Goal: Information Seeking & Learning: Check status

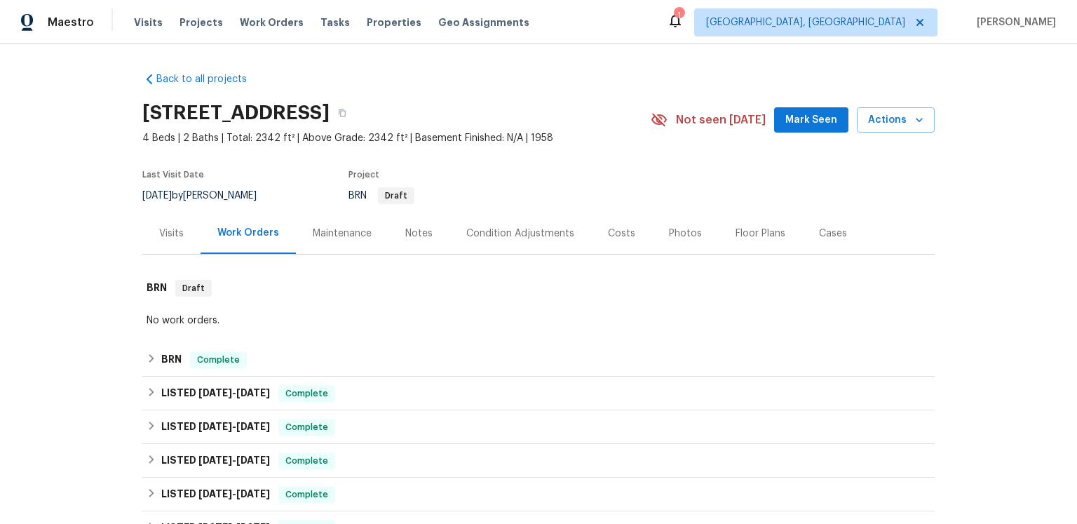
scroll to position [179, 0]
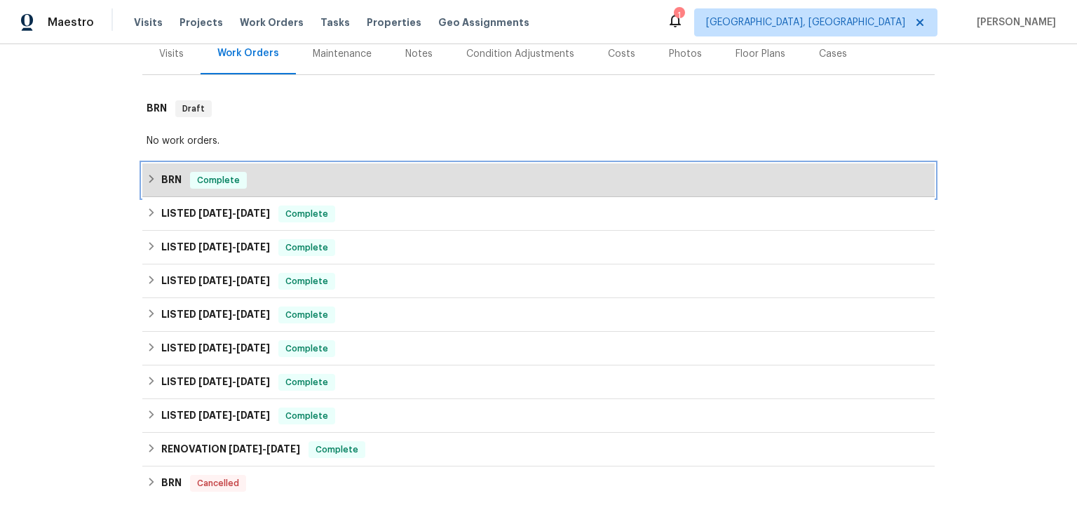
click at [154, 184] on icon at bounding box center [152, 179] width 10 height 10
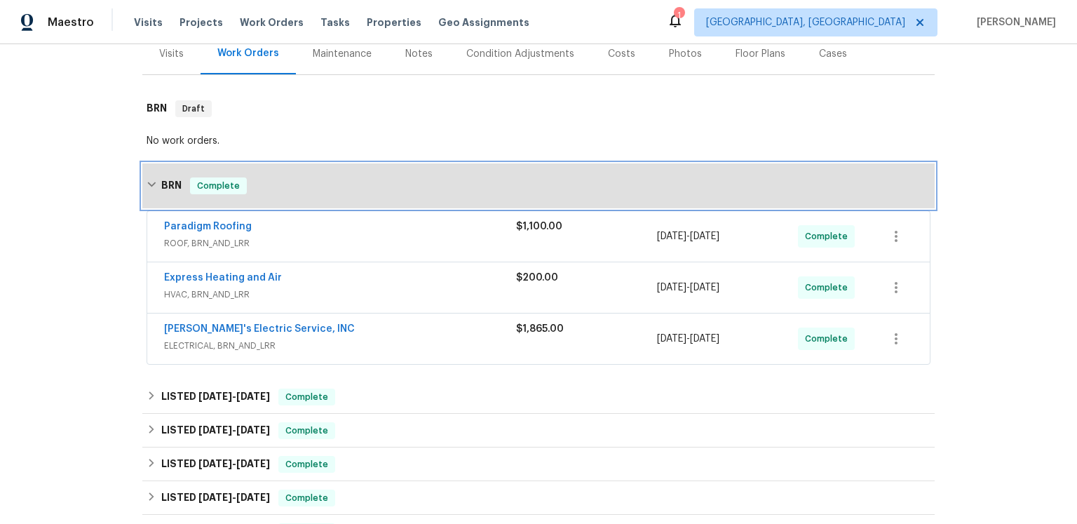
scroll to position [331, 0]
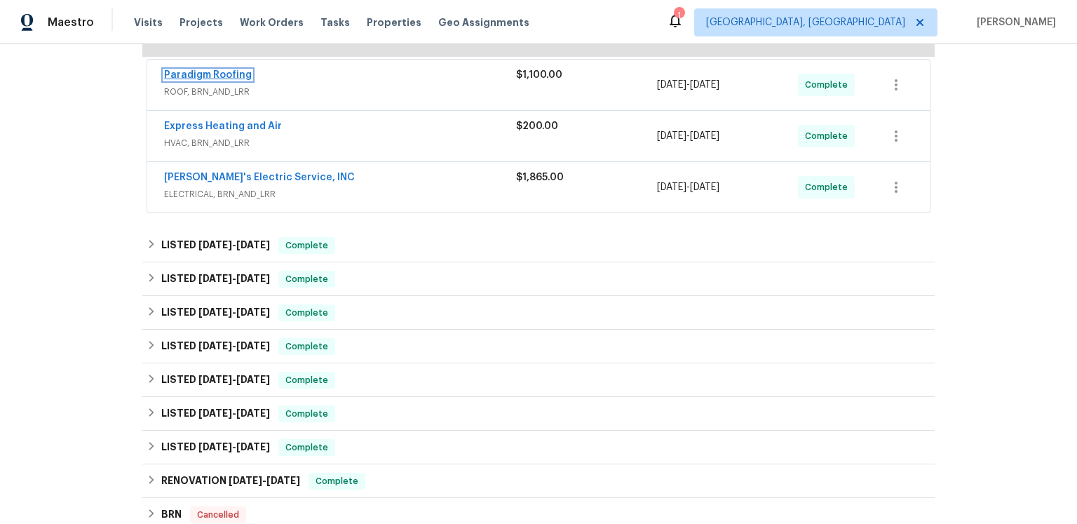
click at [252, 80] on link "Paradigm Roofing" at bounding box center [208, 75] width 88 height 10
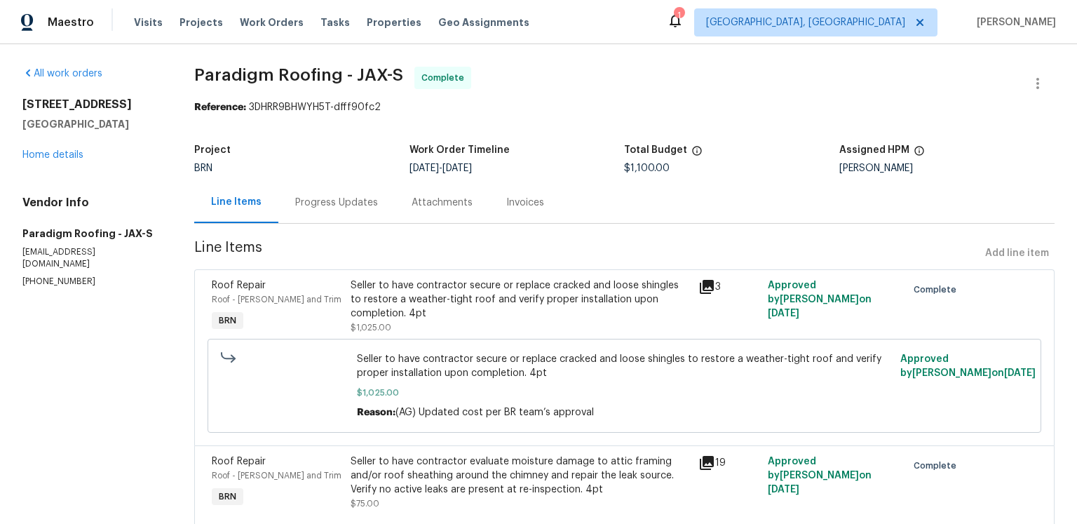
scroll to position [137, 0]
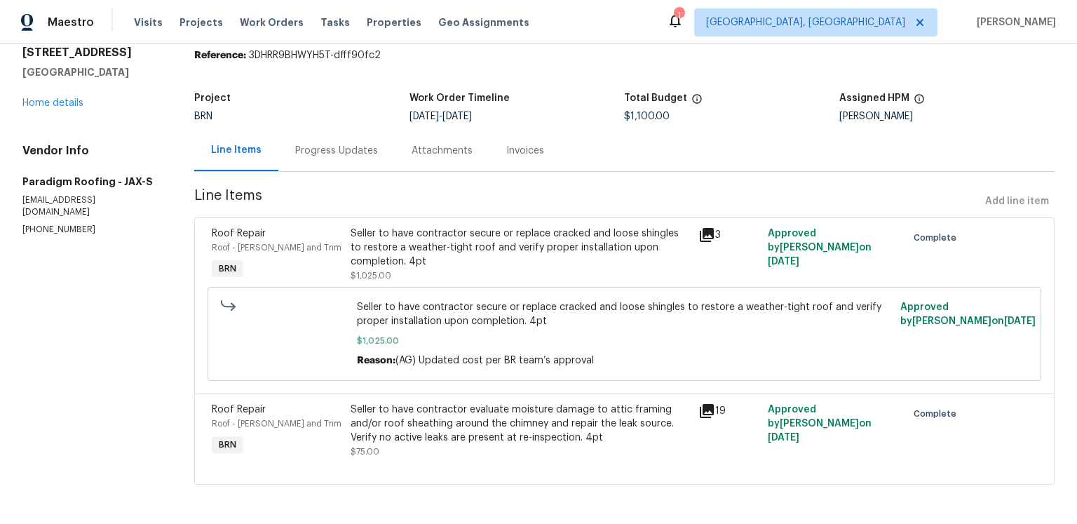
click at [712, 226] on icon at bounding box center [706, 234] width 17 height 17
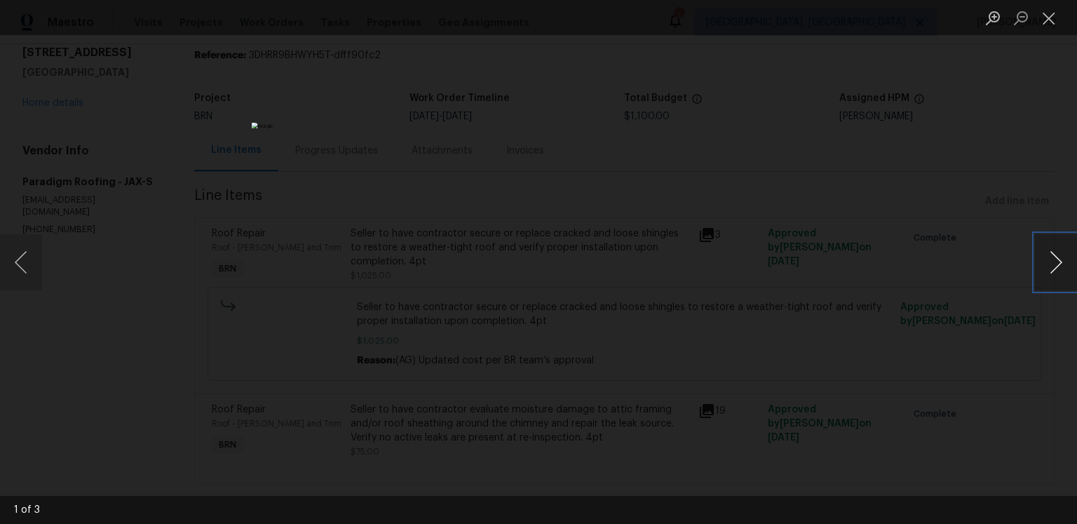
click at [1047, 259] on button "Next image" at bounding box center [1056, 262] width 42 height 56
click at [1045, 21] on button "Close lightbox" at bounding box center [1049, 18] width 28 height 25
click at [1057, 8] on button "Close lightbox" at bounding box center [1049, 18] width 28 height 25
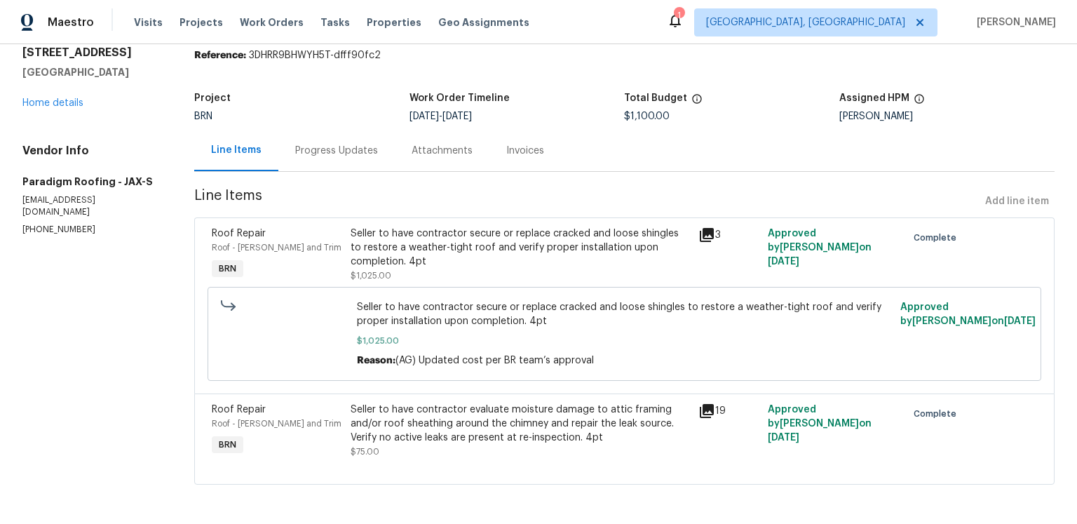
click at [710, 404] on icon at bounding box center [707, 411] width 14 height 14
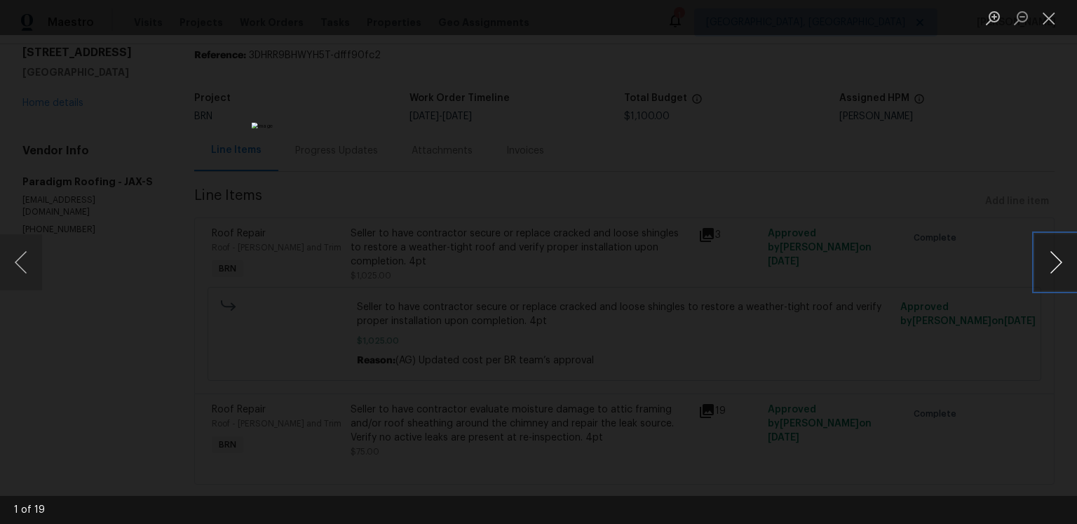
click at [1047, 266] on button "Next image" at bounding box center [1056, 262] width 42 height 56
click at [1047, 262] on button "Next image" at bounding box center [1056, 262] width 42 height 56
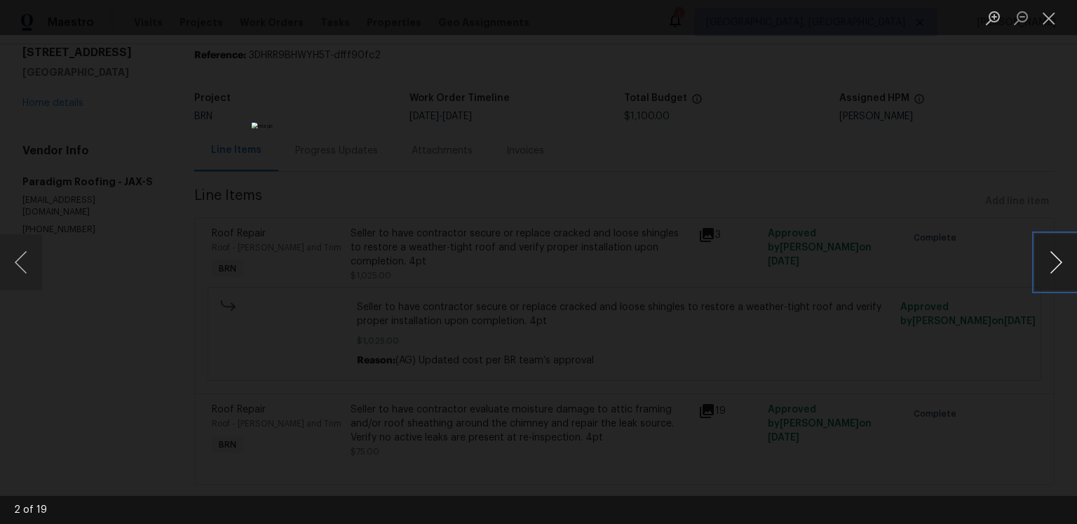
click at [1047, 262] on button "Next image" at bounding box center [1056, 262] width 42 height 56
click at [1046, 268] on button "Next image" at bounding box center [1056, 262] width 42 height 56
click at [1054, 263] on button "Next image" at bounding box center [1056, 262] width 42 height 56
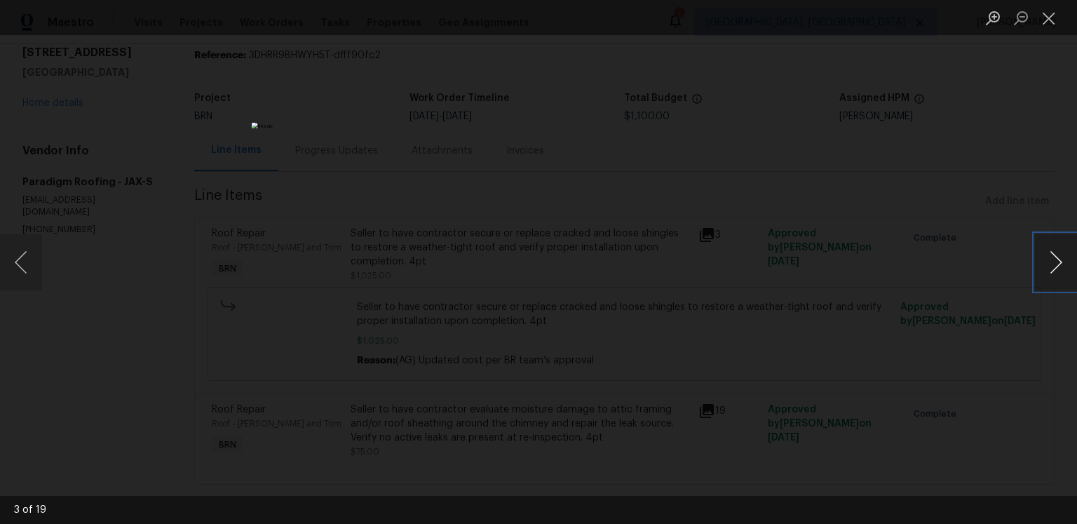
click at [1054, 263] on button "Next image" at bounding box center [1056, 262] width 42 height 56
click at [1060, 275] on button "Next image" at bounding box center [1056, 262] width 42 height 56
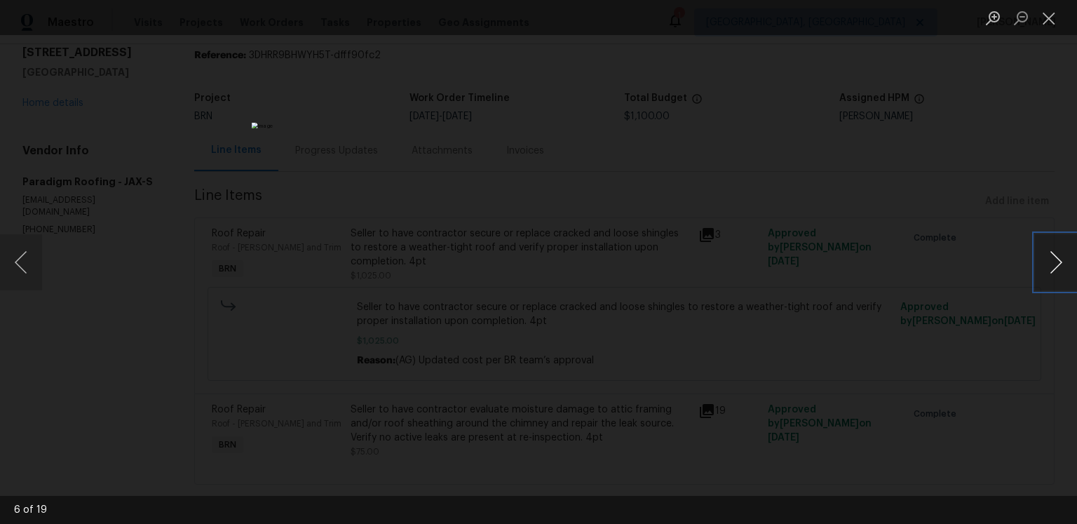
click at [1060, 275] on button "Next image" at bounding box center [1056, 262] width 42 height 56
click at [1063, 263] on button "Next image" at bounding box center [1056, 262] width 42 height 56
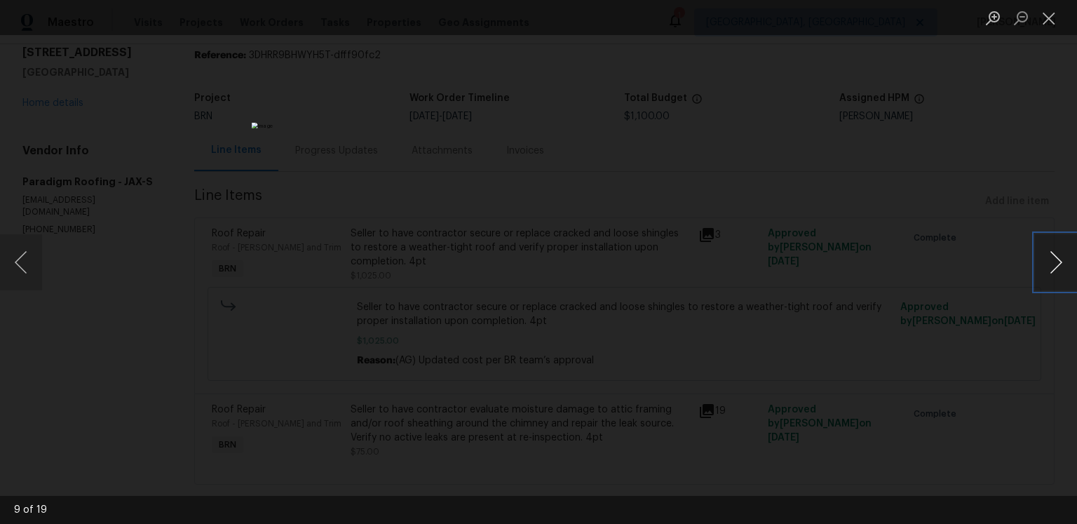
click at [1063, 263] on button "Next image" at bounding box center [1056, 262] width 42 height 56
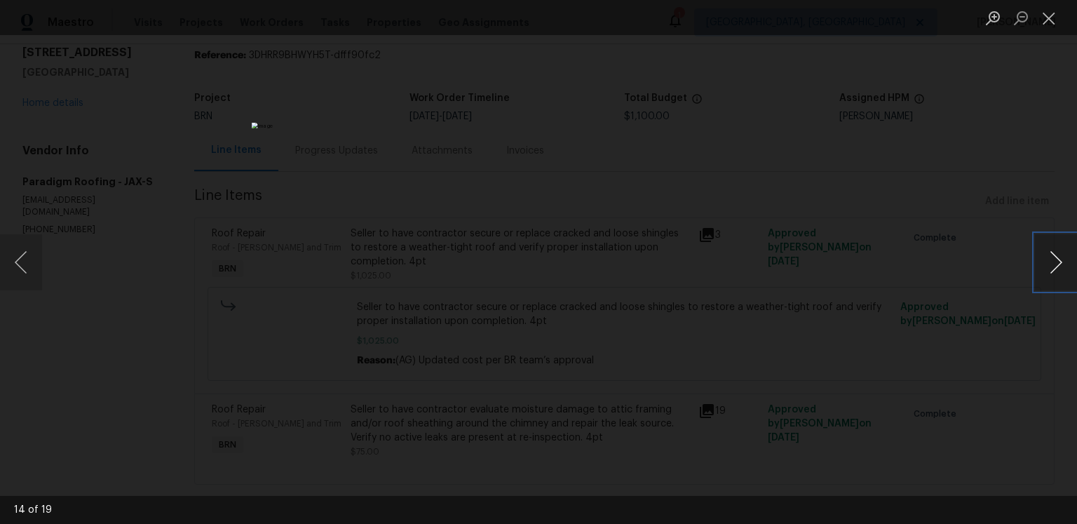
click at [1063, 263] on button "Next image" at bounding box center [1056, 262] width 42 height 56
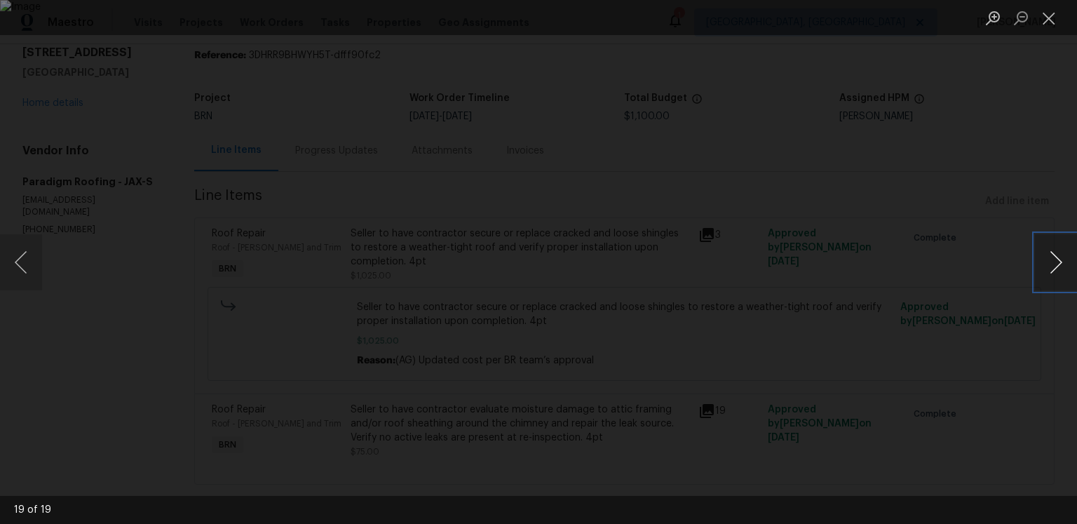
click at [1063, 263] on button "Next image" at bounding box center [1056, 262] width 42 height 56
click at [1051, 26] on button "Close lightbox" at bounding box center [1049, 18] width 28 height 25
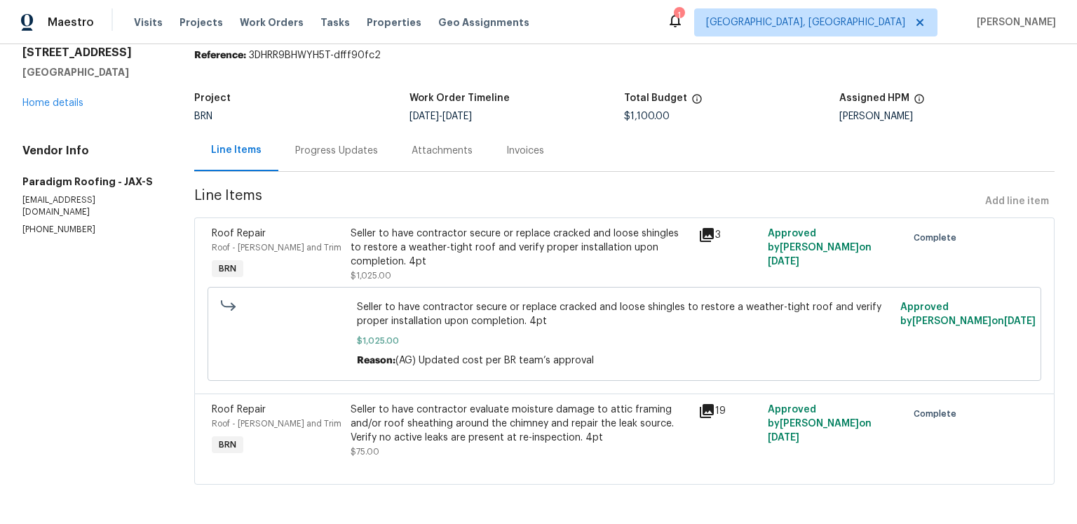
click at [395, 130] on div "Progress Updates" at bounding box center [336, 150] width 116 height 41
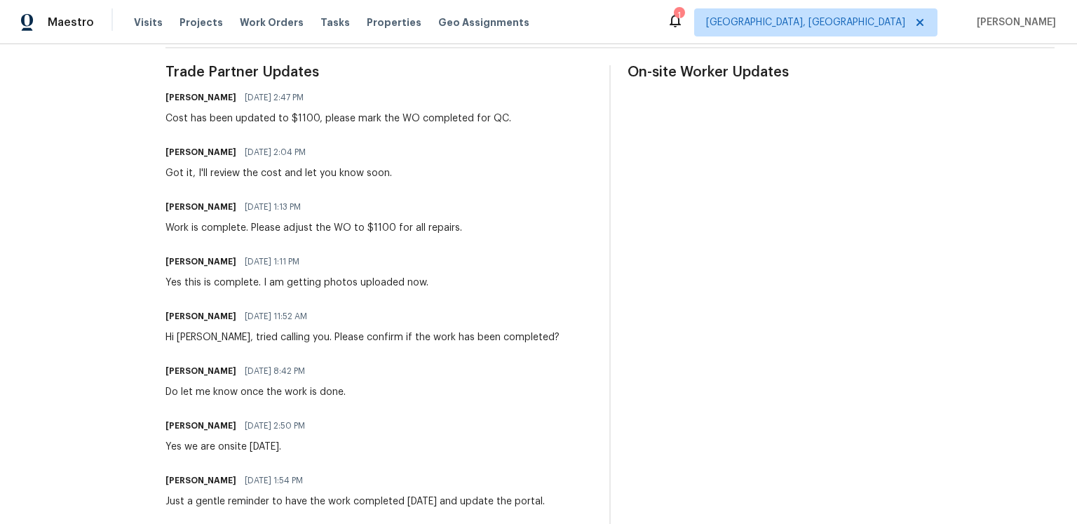
scroll to position [94, 0]
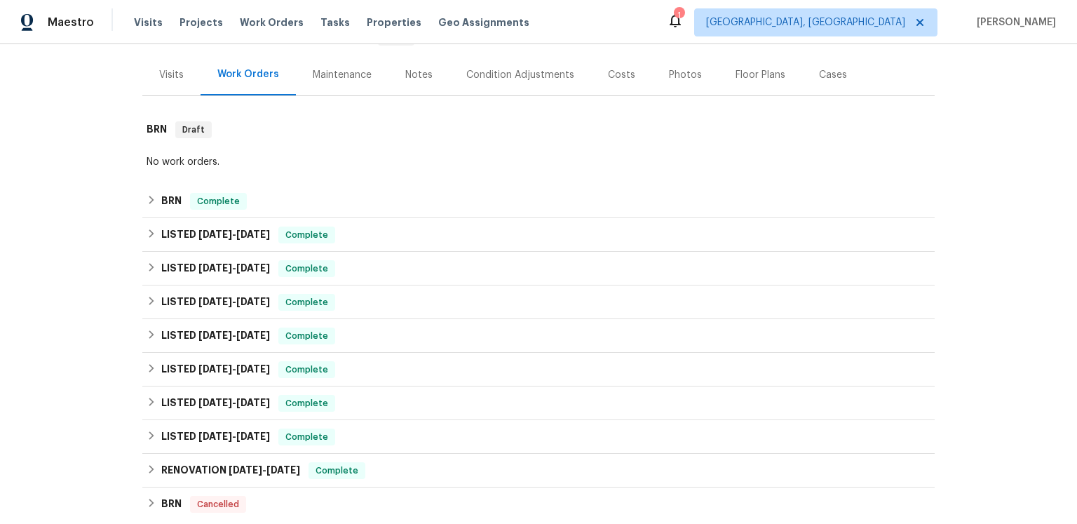
scroll to position [236, 0]
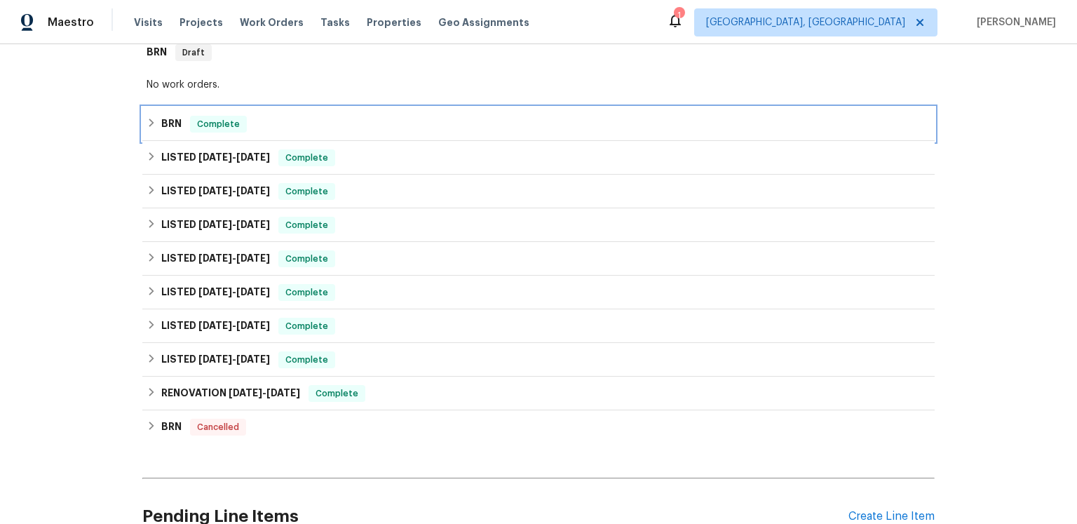
click at [175, 132] on h6 "BRN" at bounding box center [171, 124] width 20 height 17
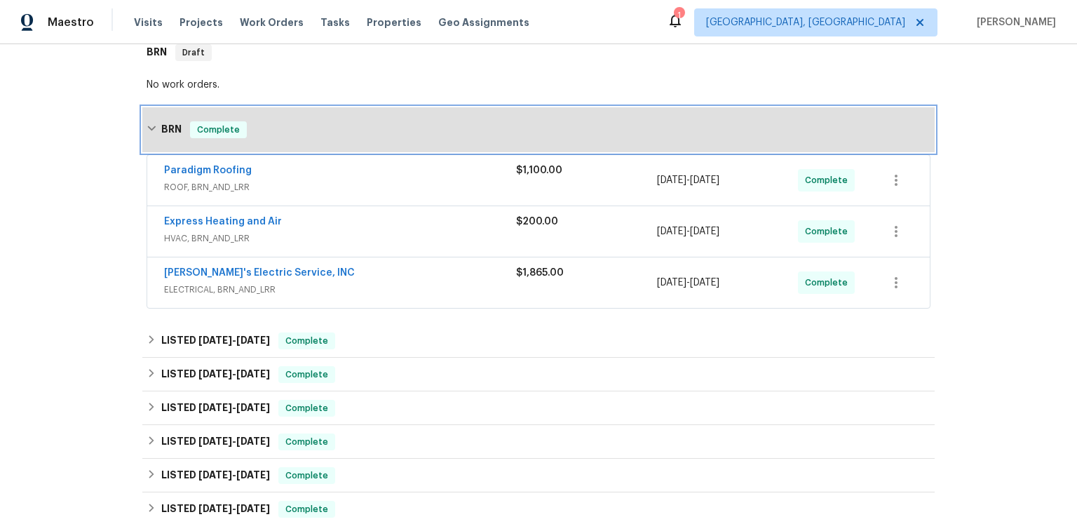
scroll to position [409, 0]
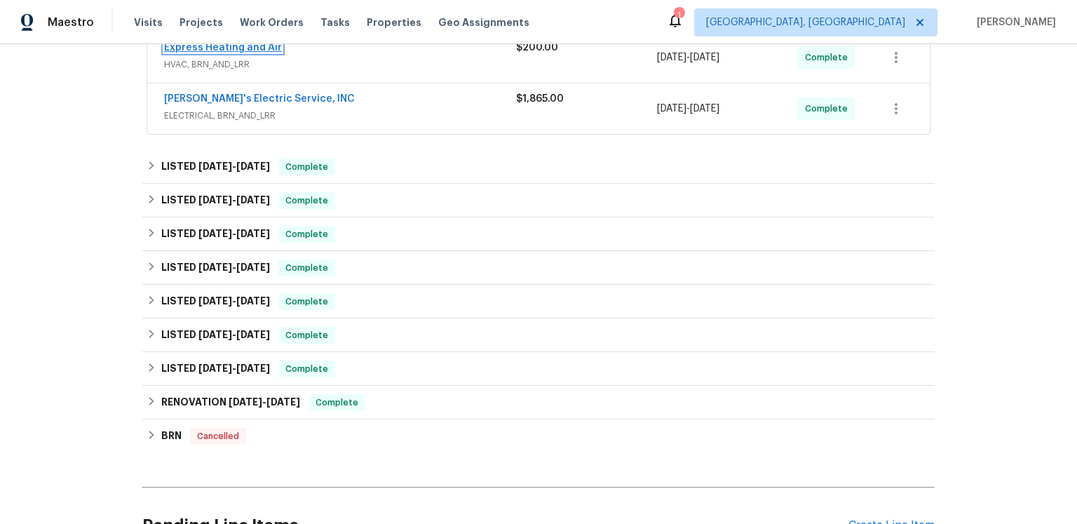
click at [252, 53] on link "Express Heating and Air" at bounding box center [223, 48] width 118 height 10
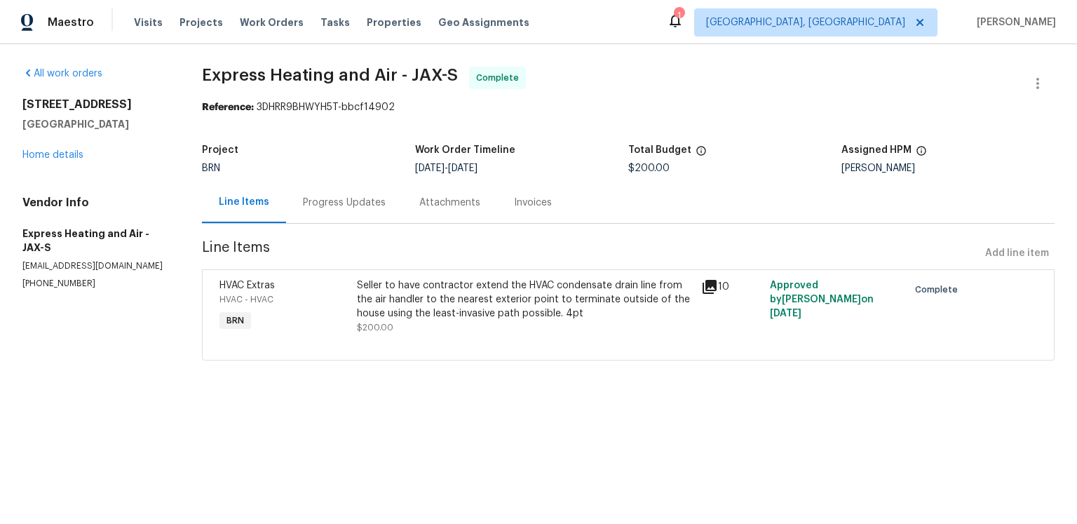
click at [706, 294] on icon at bounding box center [709, 287] width 14 height 14
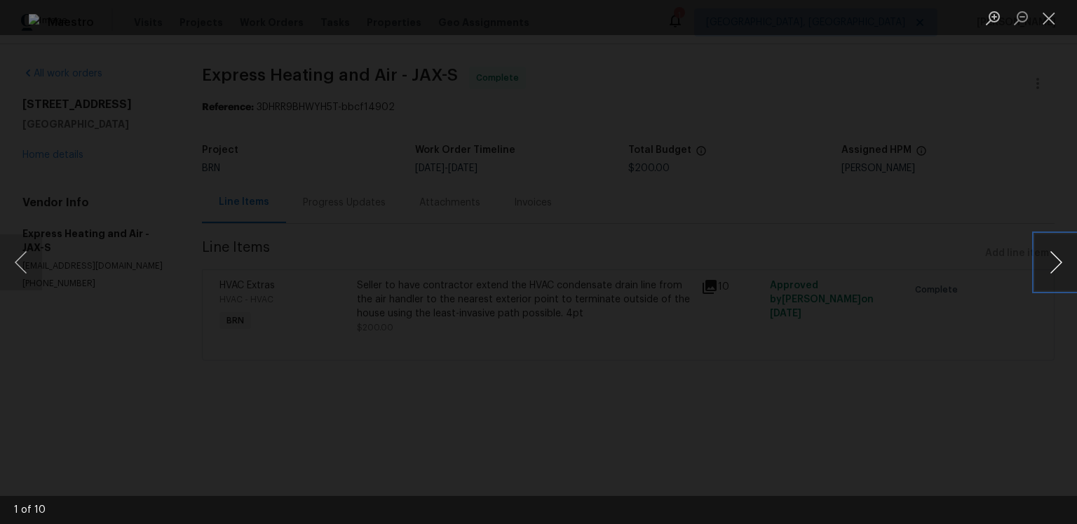
click at [1045, 266] on button "Next image" at bounding box center [1056, 262] width 42 height 56
click at [32, 259] on button "Previous image" at bounding box center [21, 262] width 42 height 56
click at [1052, 259] on button "Next image" at bounding box center [1056, 262] width 42 height 56
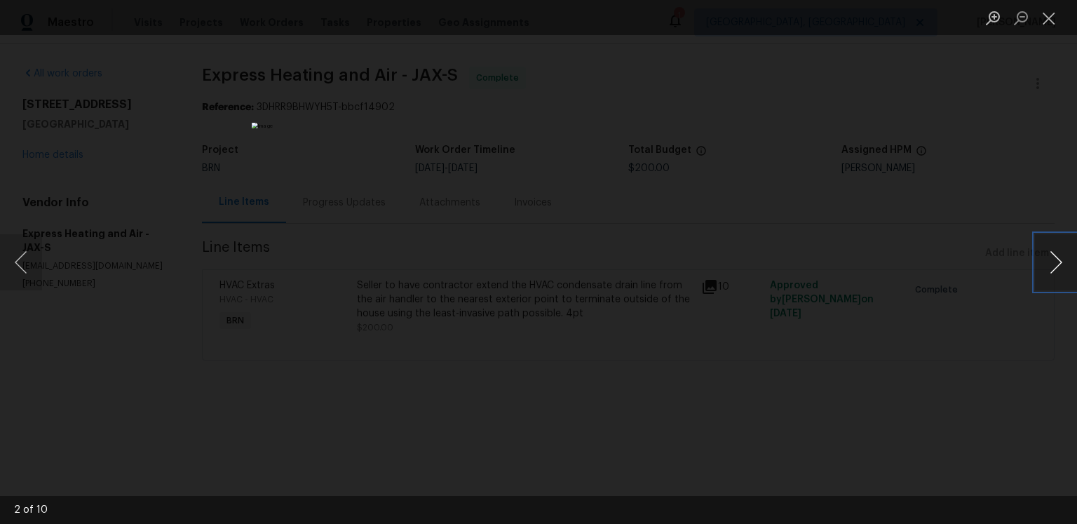
click at [1052, 259] on button "Next image" at bounding box center [1056, 262] width 42 height 56
click at [1051, 261] on button "Next image" at bounding box center [1056, 262] width 42 height 56
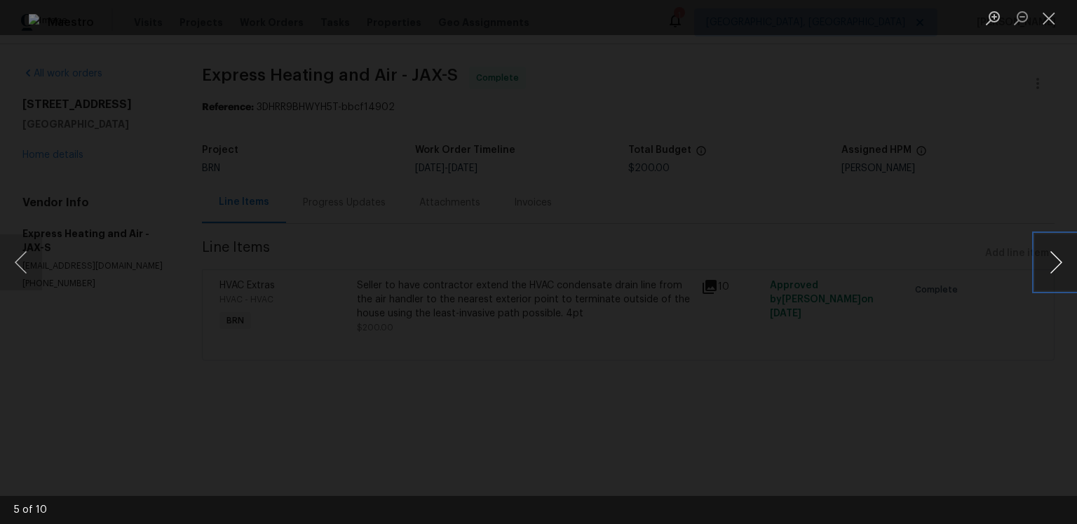
click at [1051, 261] on button "Next image" at bounding box center [1056, 262] width 42 height 56
click at [1053, 263] on button "Next image" at bounding box center [1056, 262] width 42 height 56
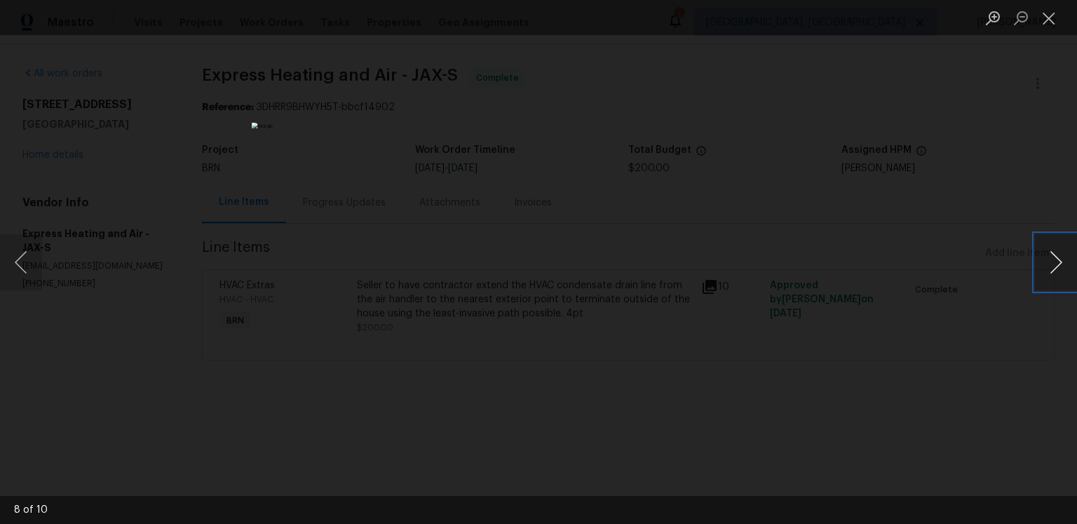
click at [1053, 263] on button "Next image" at bounding box center [1056, 262] width 42 height 56
click at [1055, 15] on button "Close lightbox" at bounding box center [1049, 18] width 28 height 25
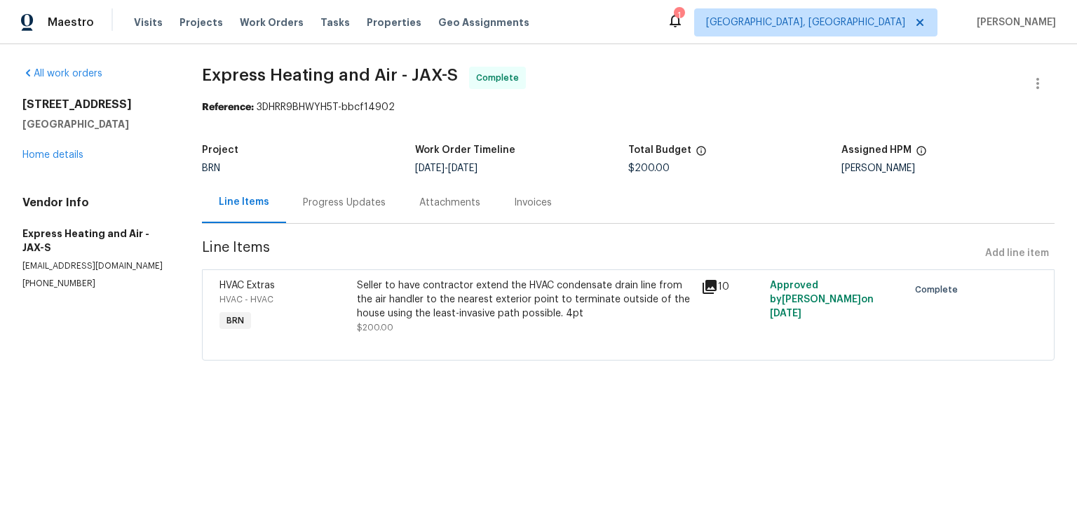
click at [383, 210] on div "Progress Updates" at bounding box center [344, 203] width 83 height 14
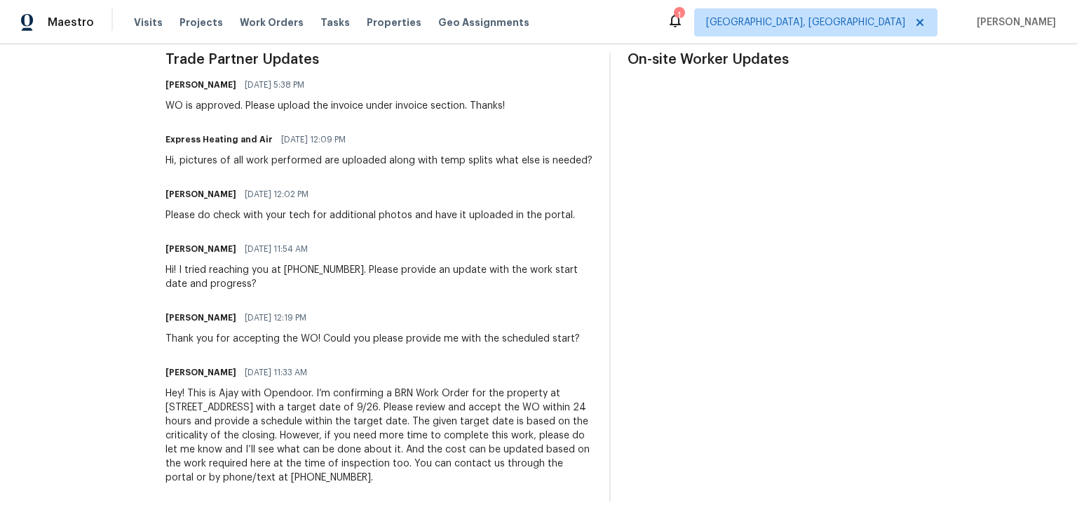
scroll to position [608, 0]
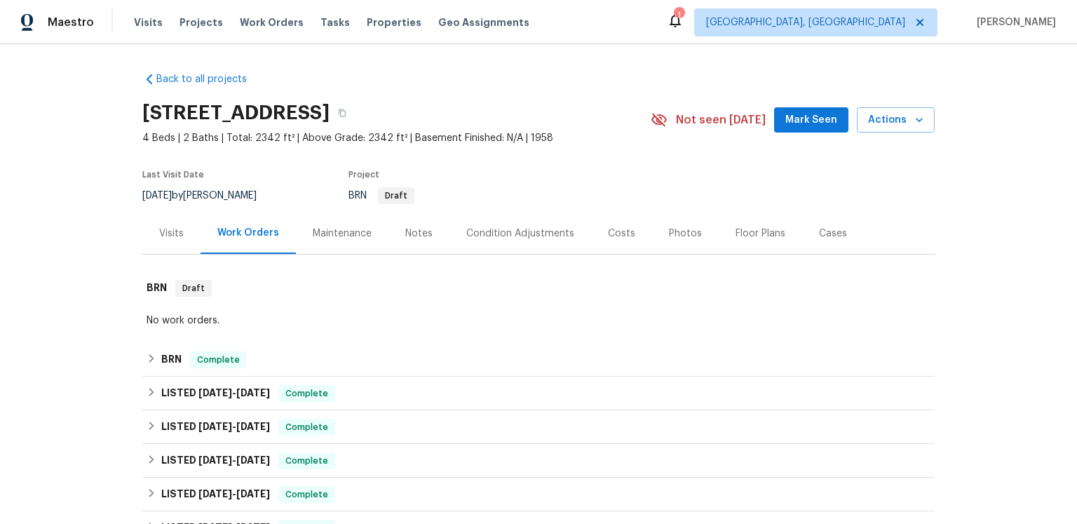
scroll to position [132, 0]
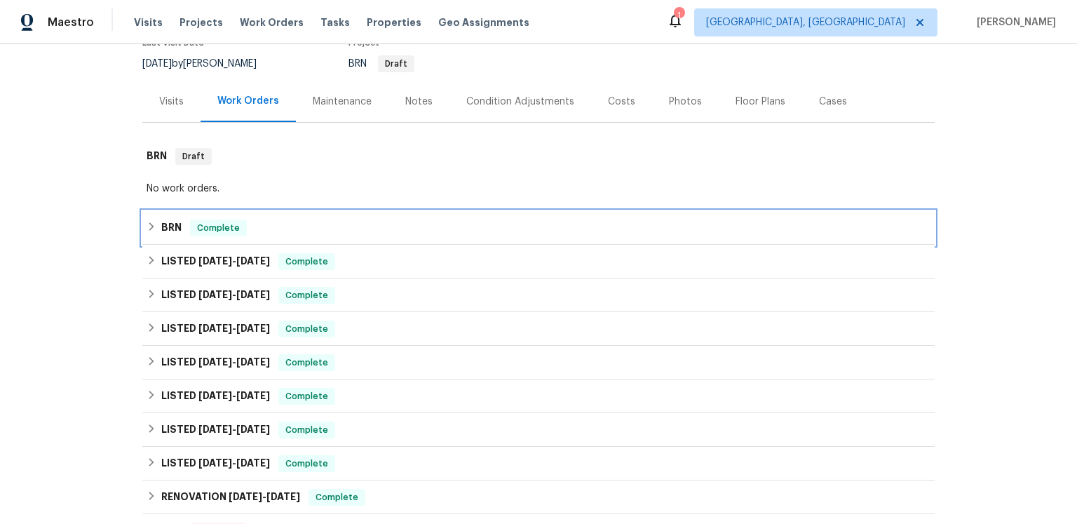
click at [175, 236] on h6 "BRN" at bounding box center [171, 227] width 20 height 17
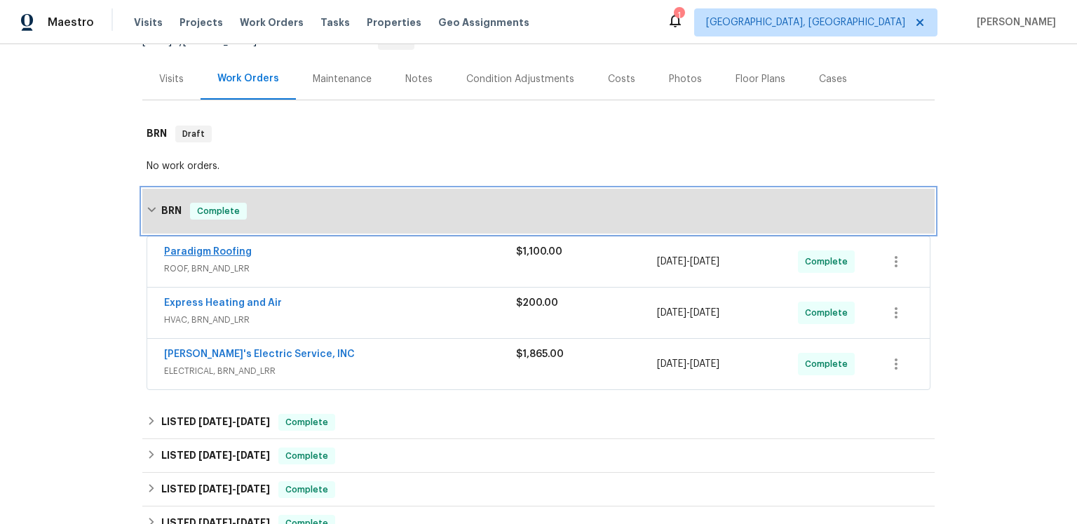
scroll to position [180, 0]
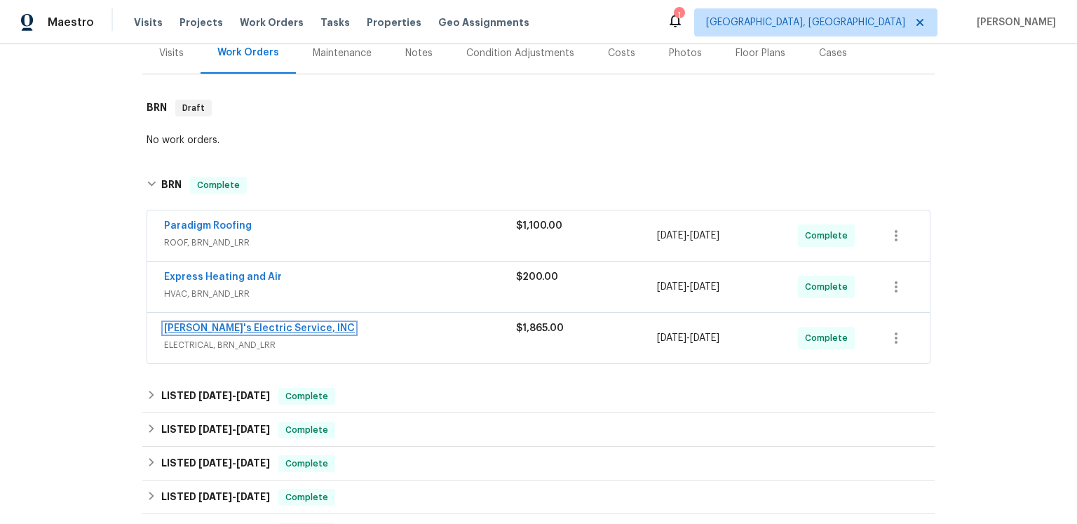
click at [218, 333] on link "Jack's Electric Service, INC" at bounding box center [259, 328] width 191 height 10
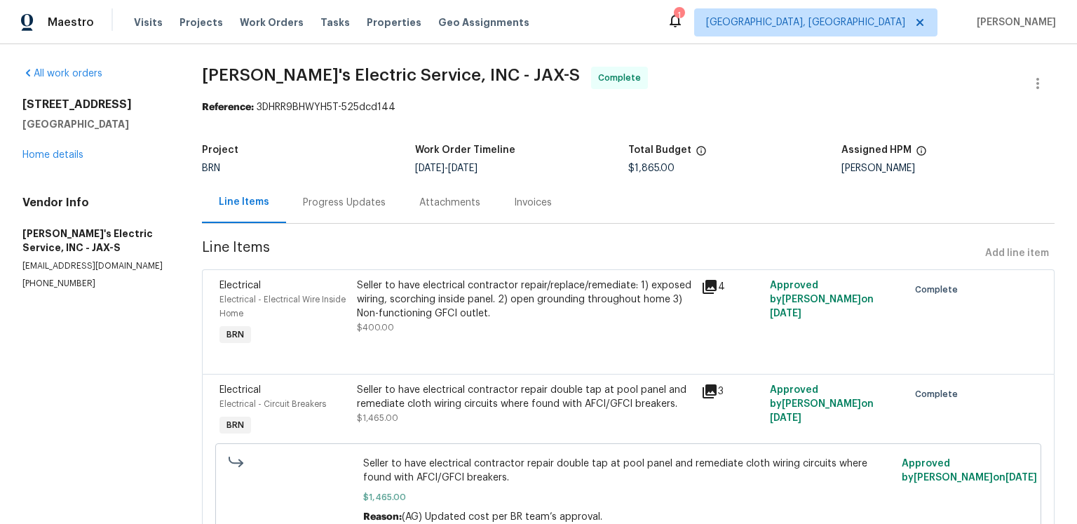
scroll to position [157, 0]
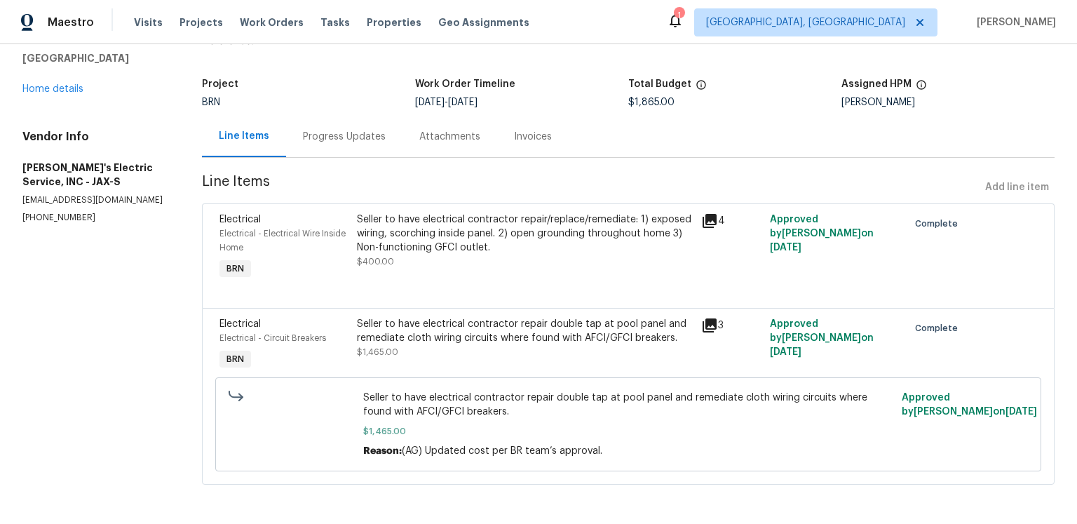
click at [704, 212] on icon at bounding box center [709, 220] width 17 height 17
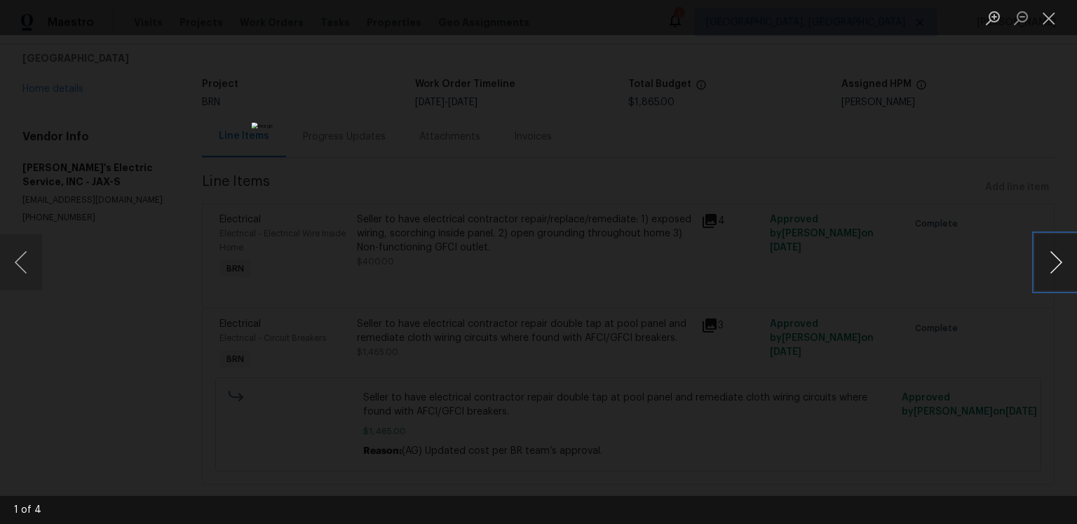
click at [1059, 256] on button "Next image" at bounding box center [1056, 262] width 42 height 56
click at [1052, 252] on button "Next image" at bounding box center [1056, 262] width 42 height 56
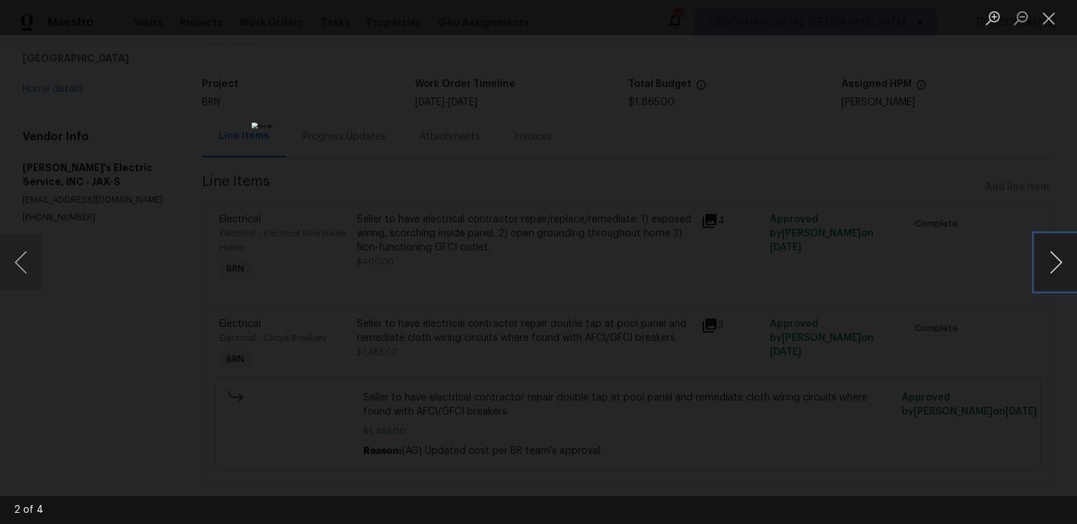
click at [1052, 252] on button "Next image" at bounding box center [1056, 262] width 42 height 56
click at [1053, 252] on button "Next image" at bounding box center [1056, 262] width 42 height 56
click at [1049, 20] on button "Close lightbox" at bounding box center [1049, 18] width 28 height 25
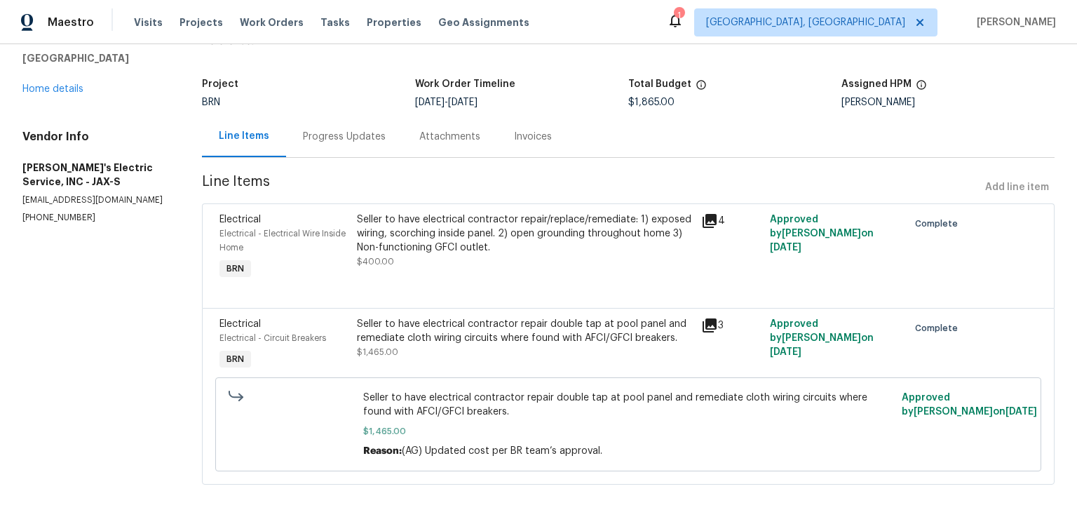
click at [709, 318] on icon at bounding box center [709, 325] width 14 height 14
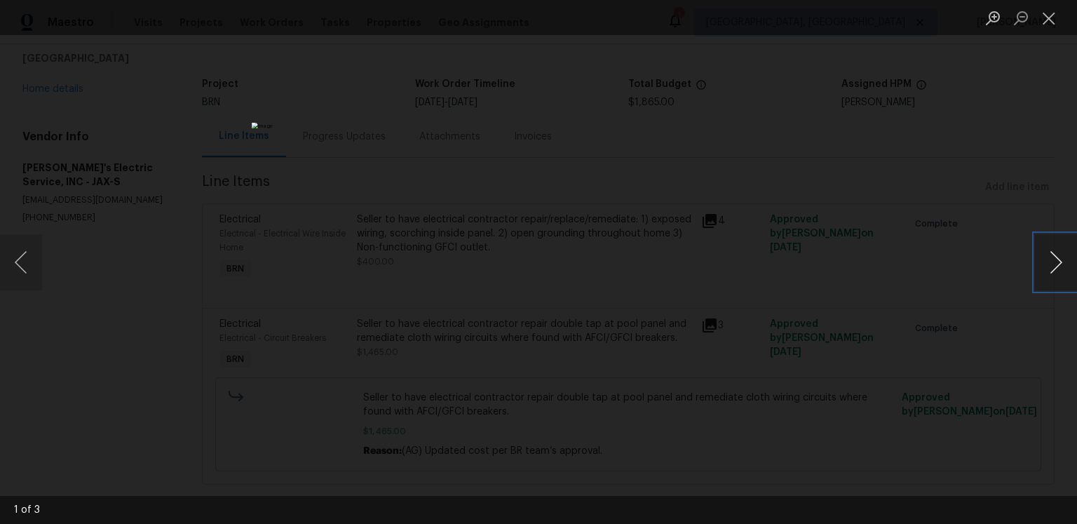
click at [1039, 265] on button "Next image" at bounding box center [1056, 262] width 42 height 56
click at [1040, 264] on button "Next image" at bounding box center [1056, 262] width 42 height 56
click at [1054, 15] on button "Close lightbox" at bounding box center [1049, 18] width 28 height 25
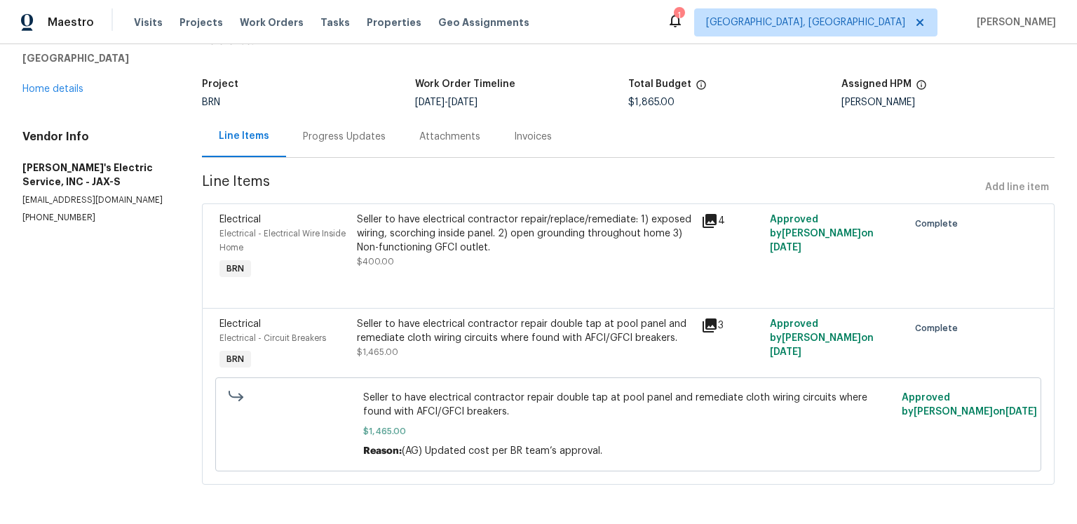
scroll to position [0, 0]
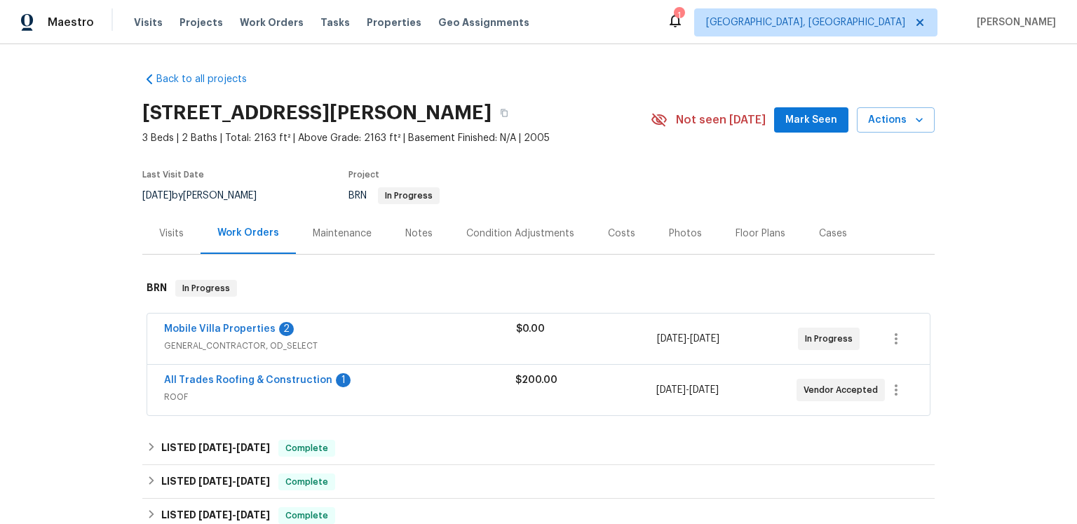
scroll to position [160, 0]
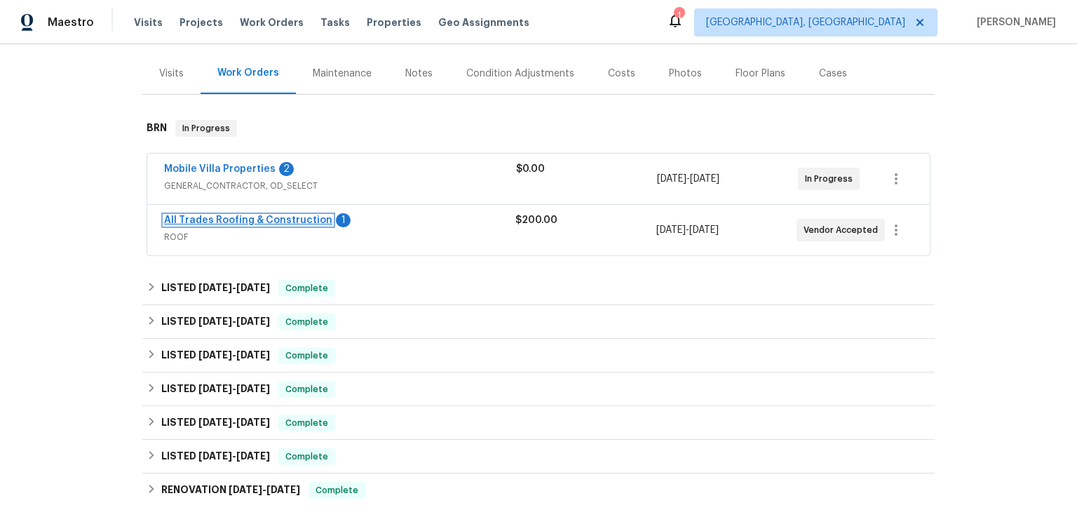
click at [280, 225] on link "All Trades Roofing & Construction" at bounding box center [248, 220] width 168 height 10
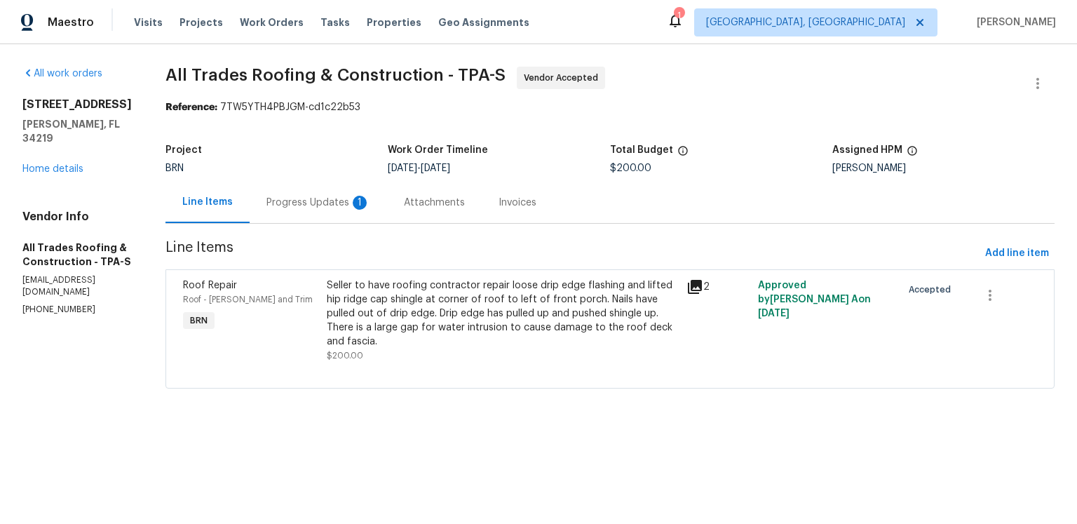
click at [337, 223] on div "Progress Updates 1" at bounding box center [318, 202] width 137 height 41
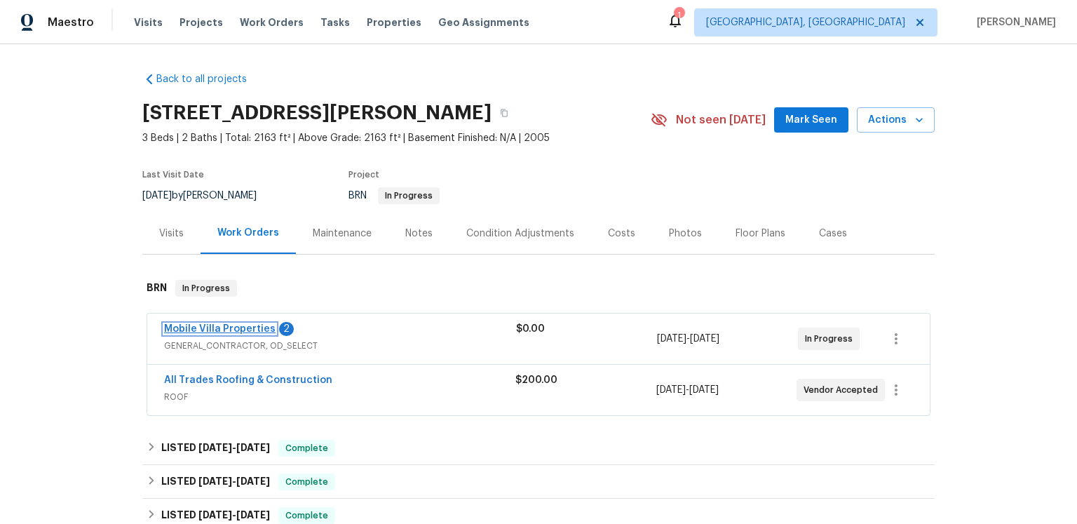
click at [240, 334] on link "Mobile Villa Properties" at bounding box center [219, 329] width 111 height 10
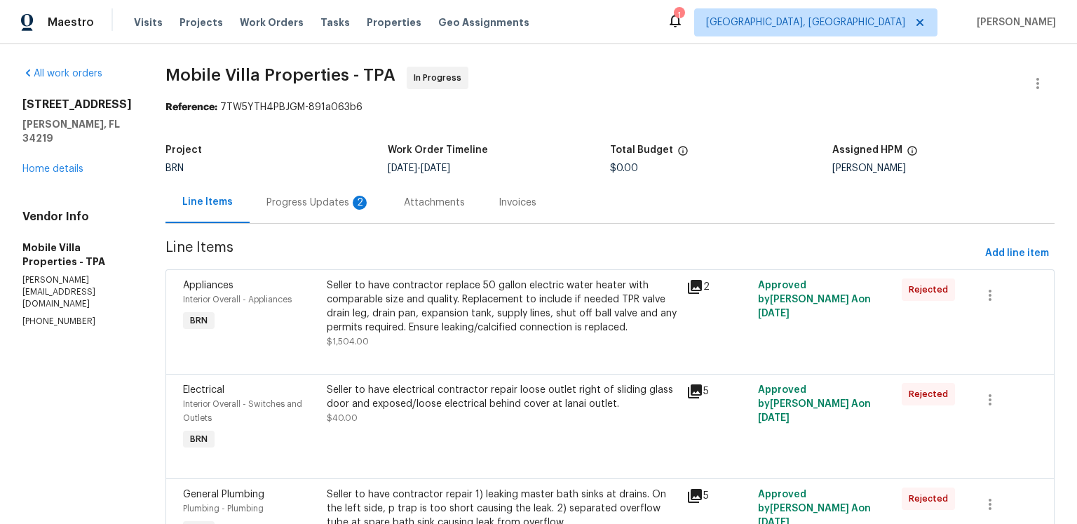
scroll to position [21, 0]
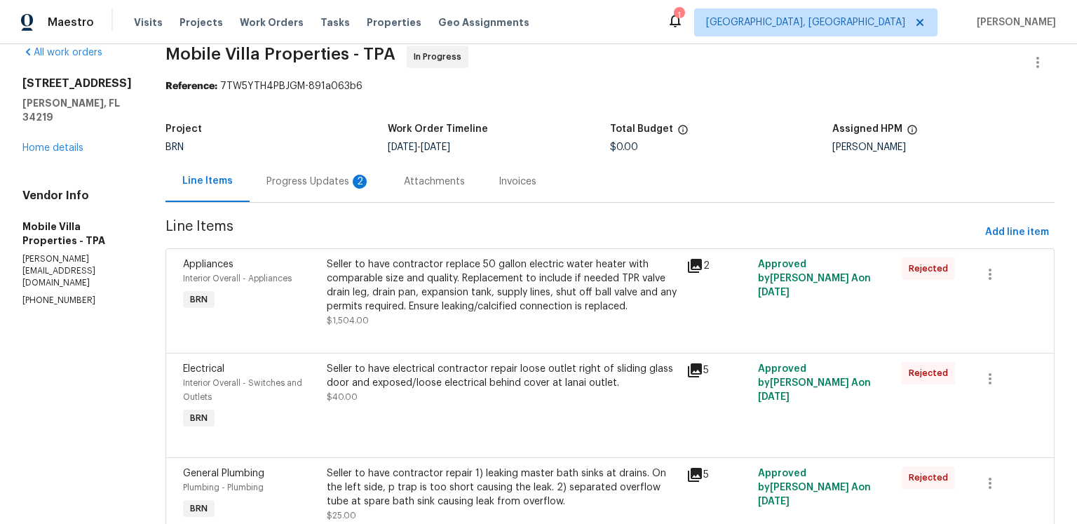
click at [320, 189] on div "Progress Updates 2" at bounding box center [318, 182] width 104 height 14
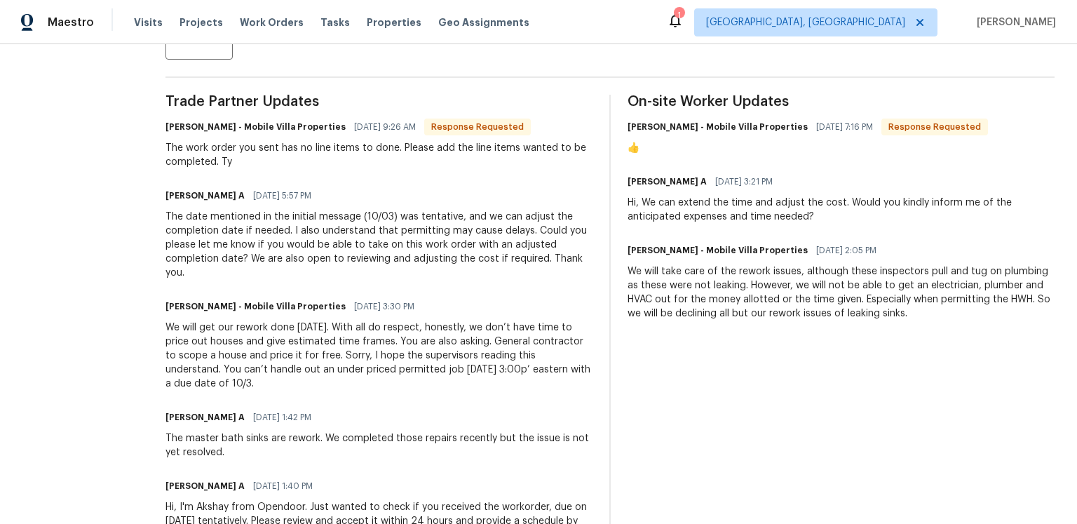
scroll to position [308, 0]
